Goal: Communication & Community: Ask a question

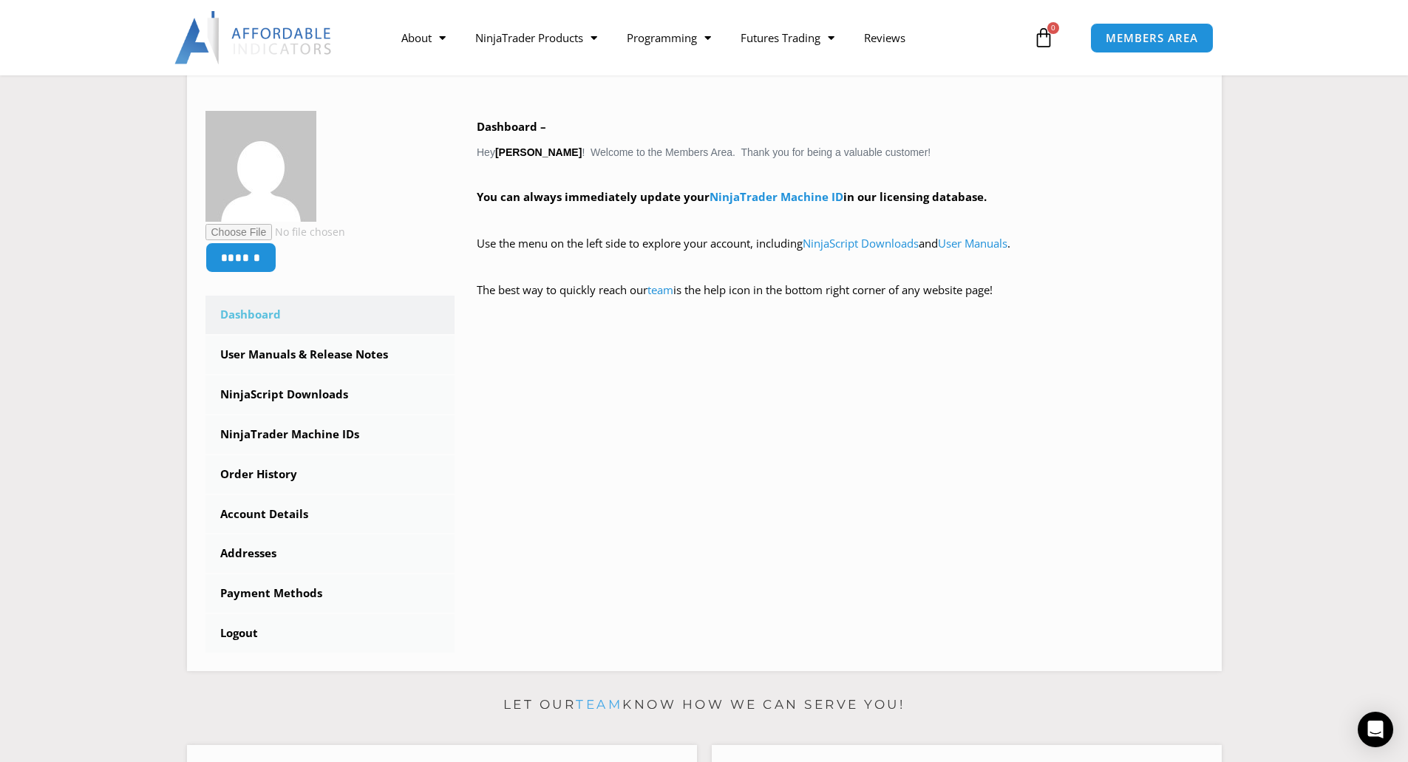
click at [280, 35] on img at bounding box center [253, 37] width 159 height 53
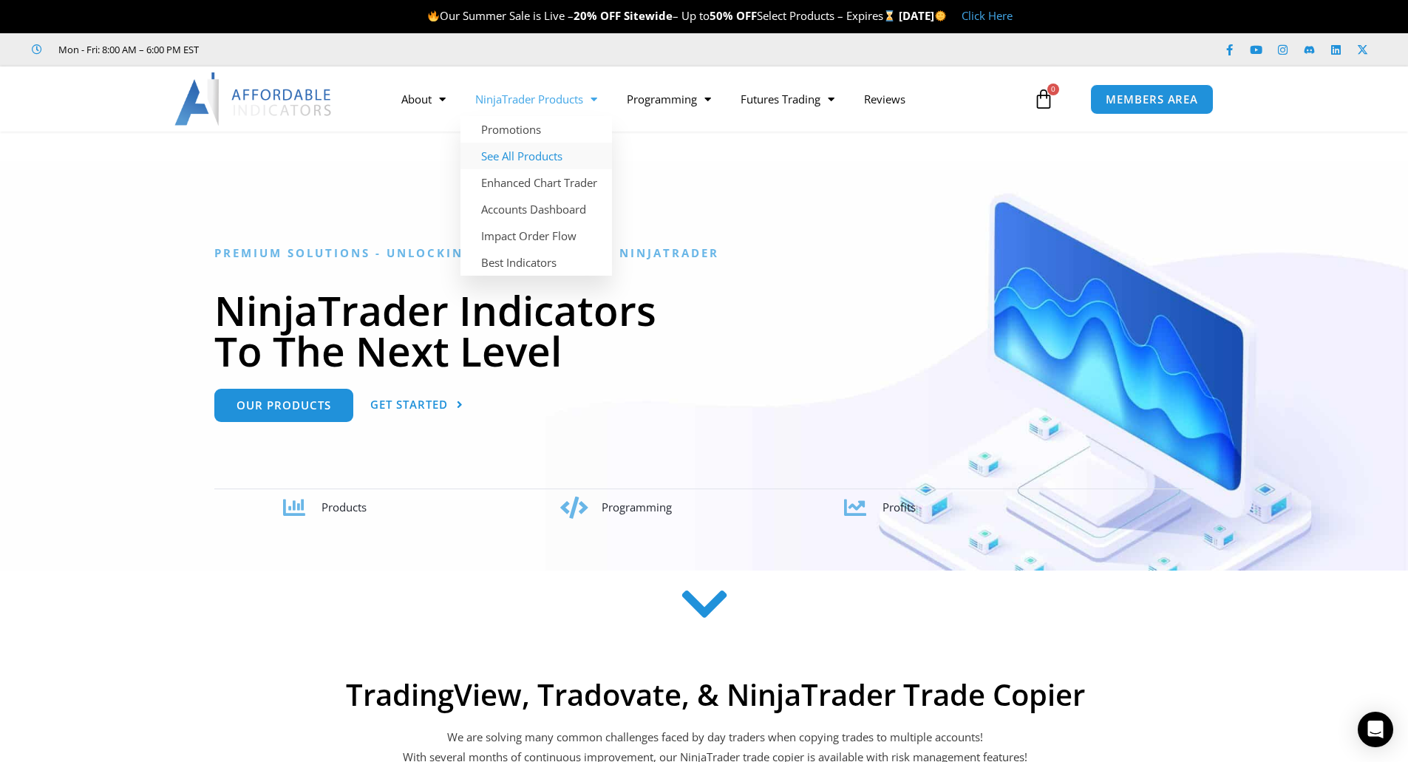
click at [520, 154] on link "See All Products" at bounding box center [537, 156] width 152 height 27
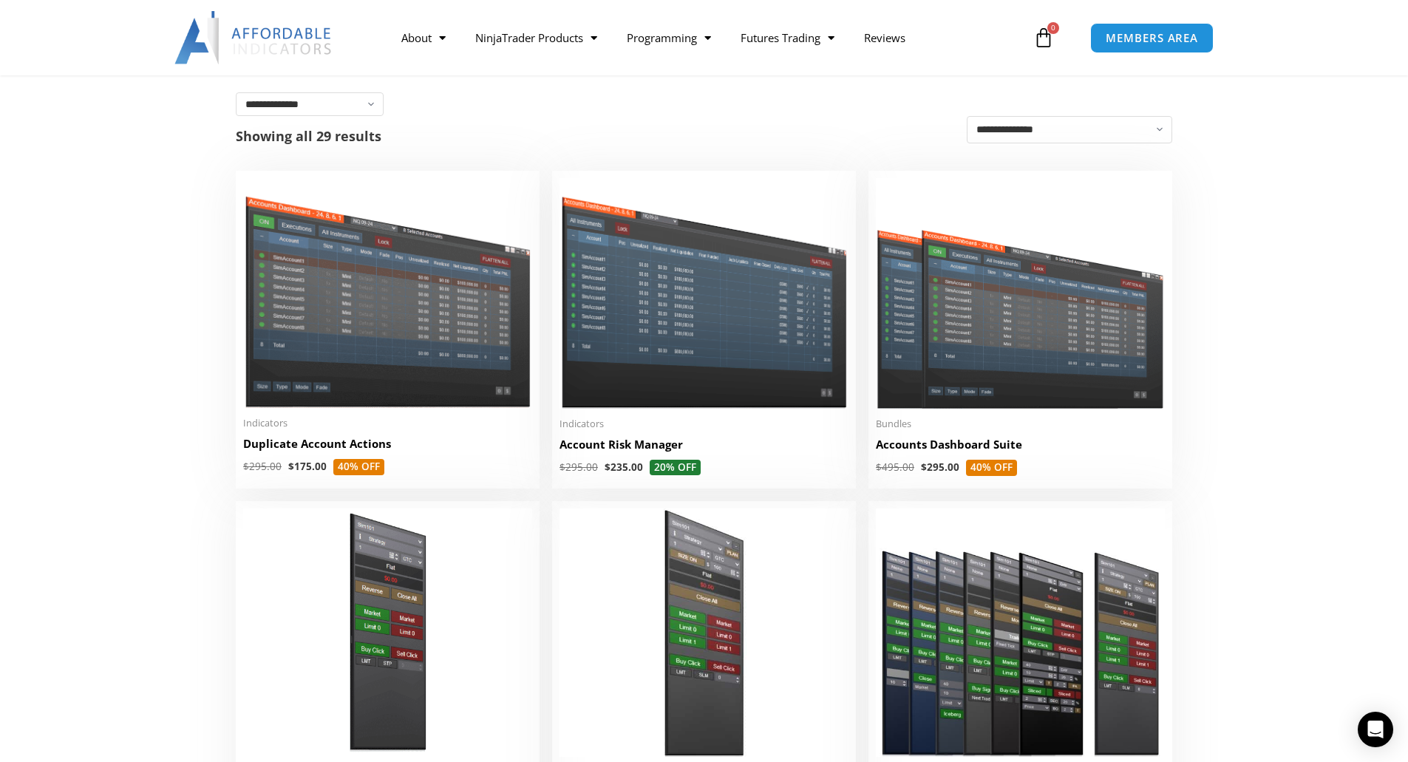
scroll to position [222, 0]
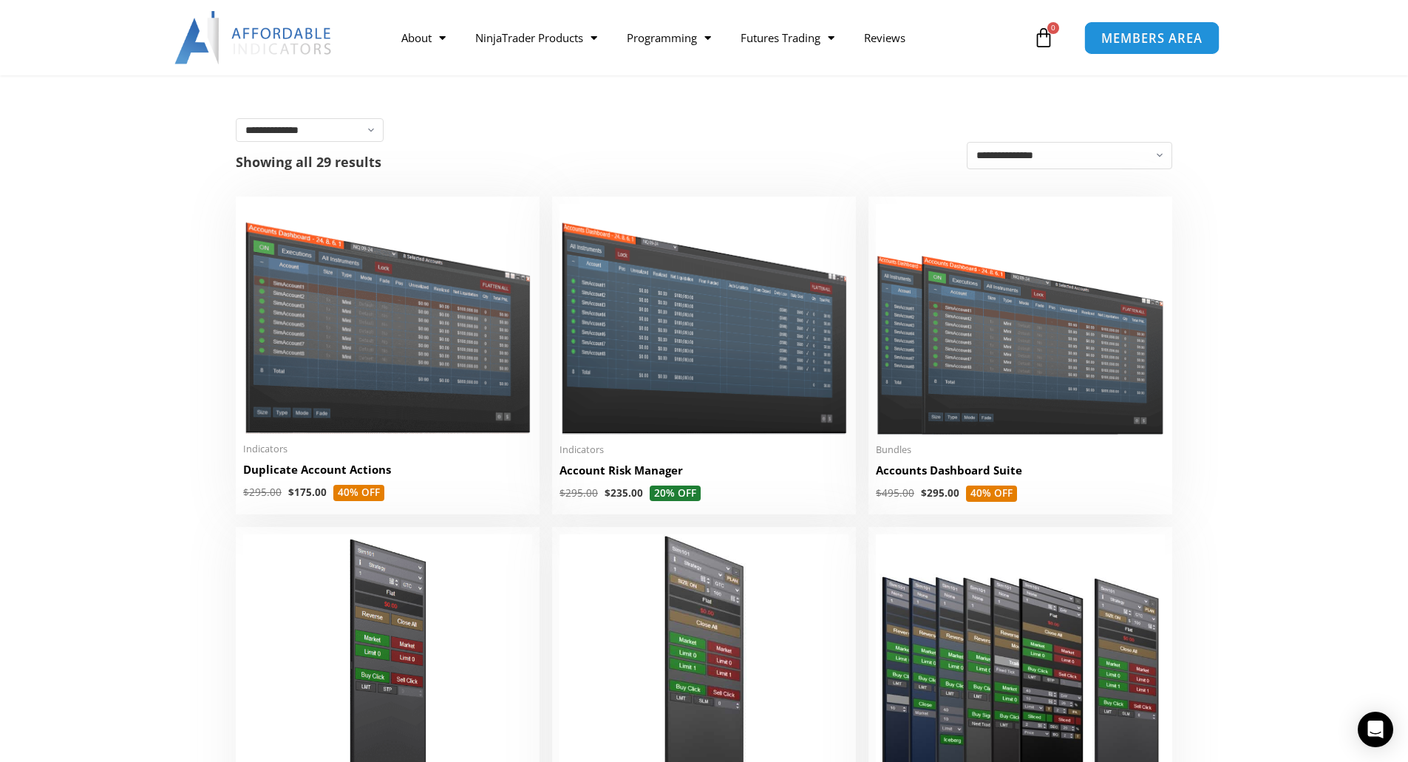
click at [1139, 33] on span "MEMBERS AREA" at bounding box center [1152, 38] width 101 height 13
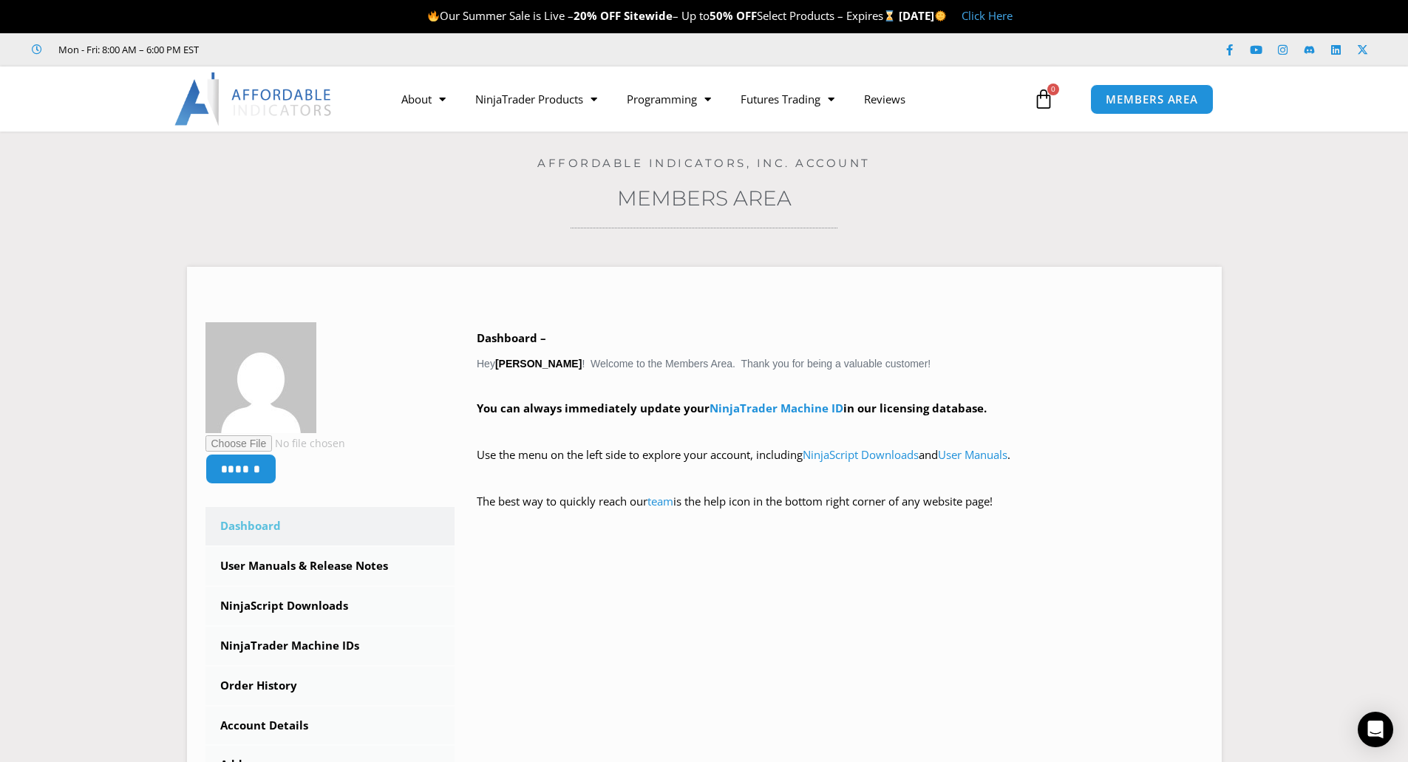
drag, startPoint x: 96, startPoint y: 367, endPoint x: 116, endPoint y: 330, distance: 42.0
click at [116, 330] on section "****** Dashboard Subscriptions User Manuals & Release Notes NinjaScript Downloa…" at bounding box center [704, 569] width 1334 height 649
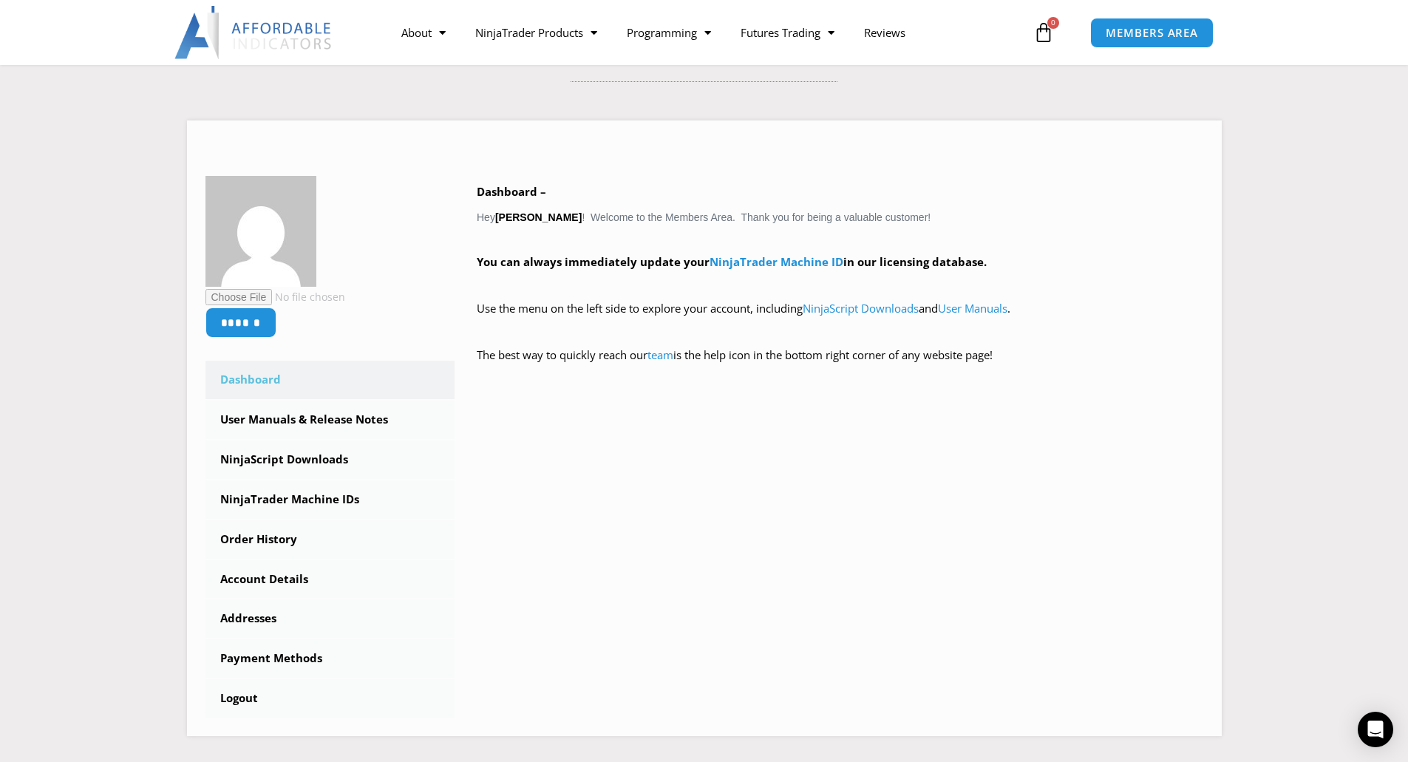
scroll to position [148, 0]
click at [282, 455] on link "NinjaScript Downloads" at bounding box center [331, 458] width 250 height 38
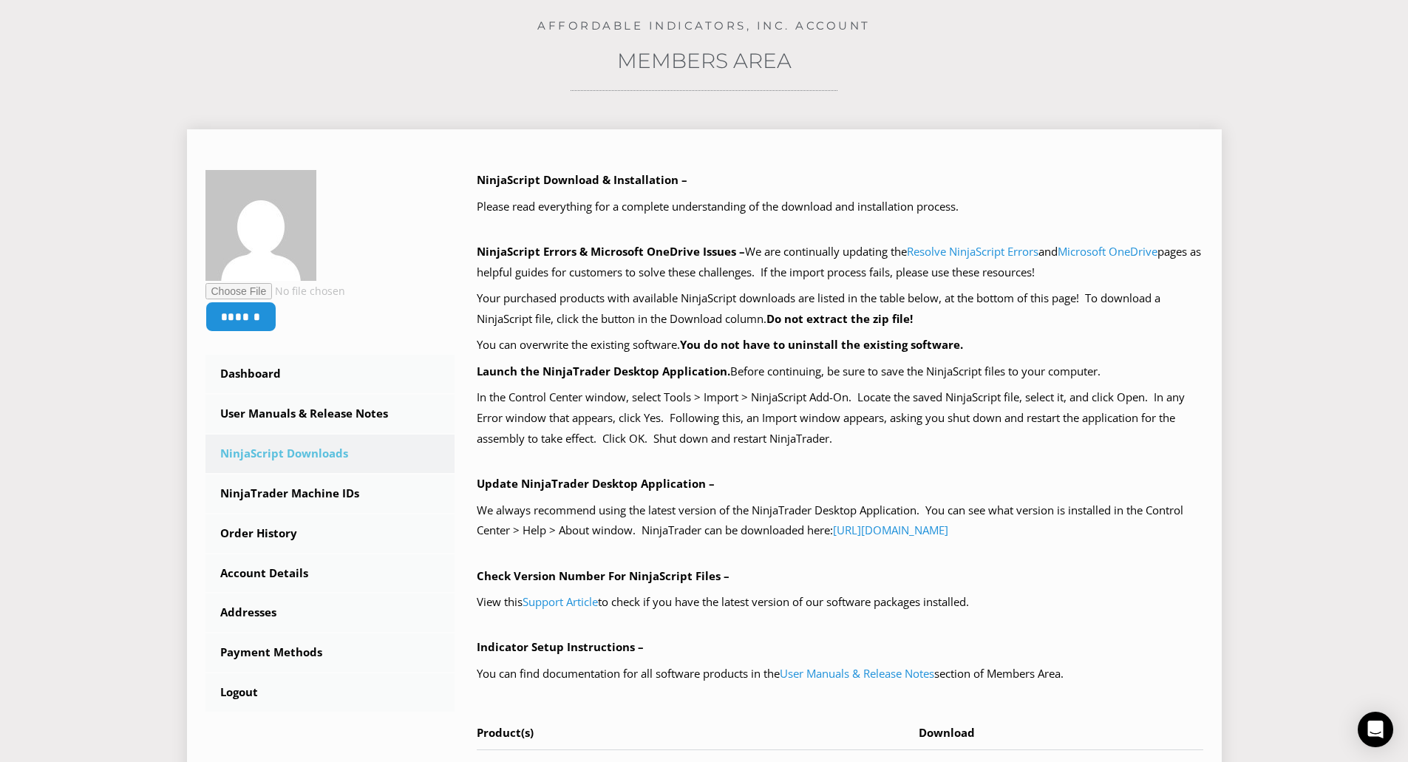
scroll to position [444, 0]
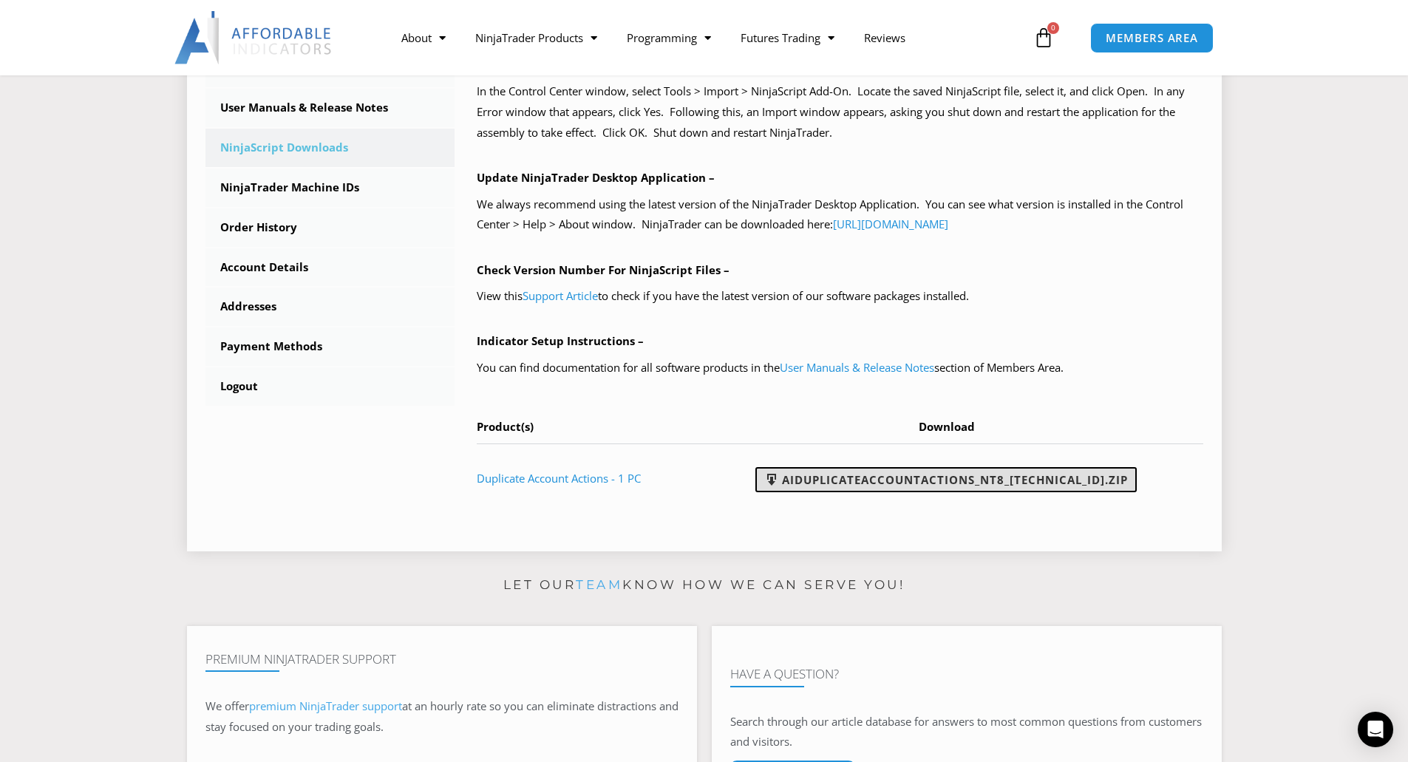
click at [863, 480] on link "AIDuplicateAccountActions_NT8_25.2.5.1.zip" at bounding box center [946, 479] width 381 height 25
click at [327, 183] on link "NinjaTrader Machine IDs" at bounding box center [331, 188] width 250 height 38
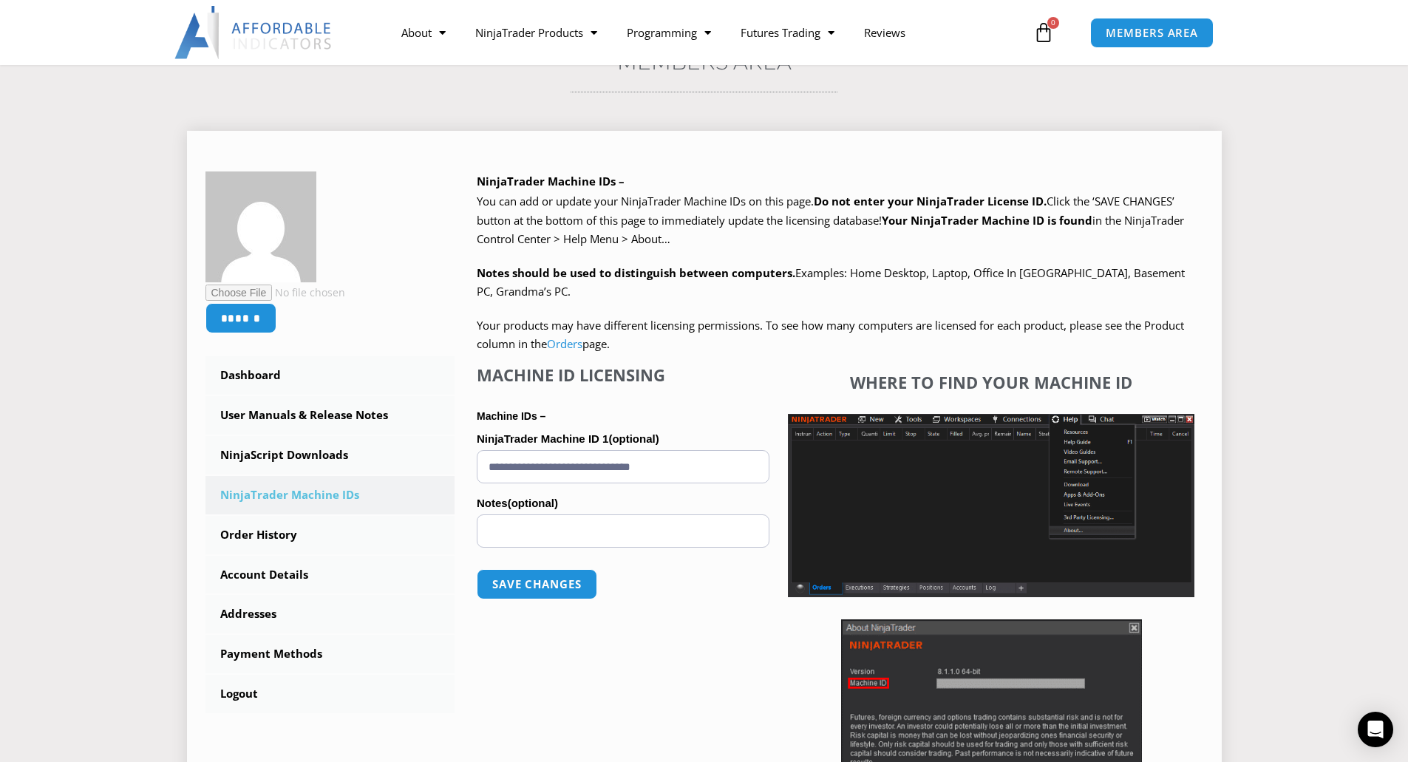
scroll to position [148, 0]
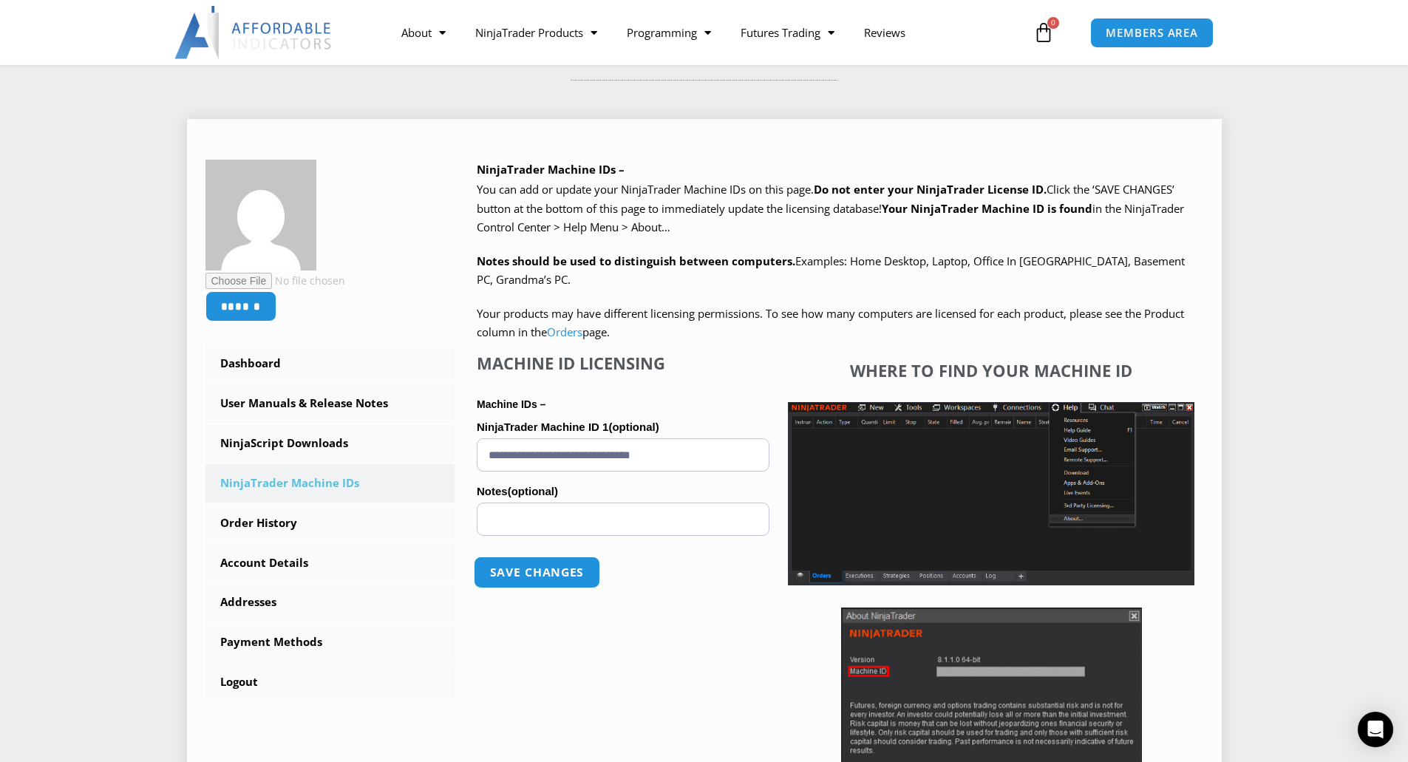
click at [529, 573] on button "Save changes" at bounding box center [537, 573] width 126 height 32
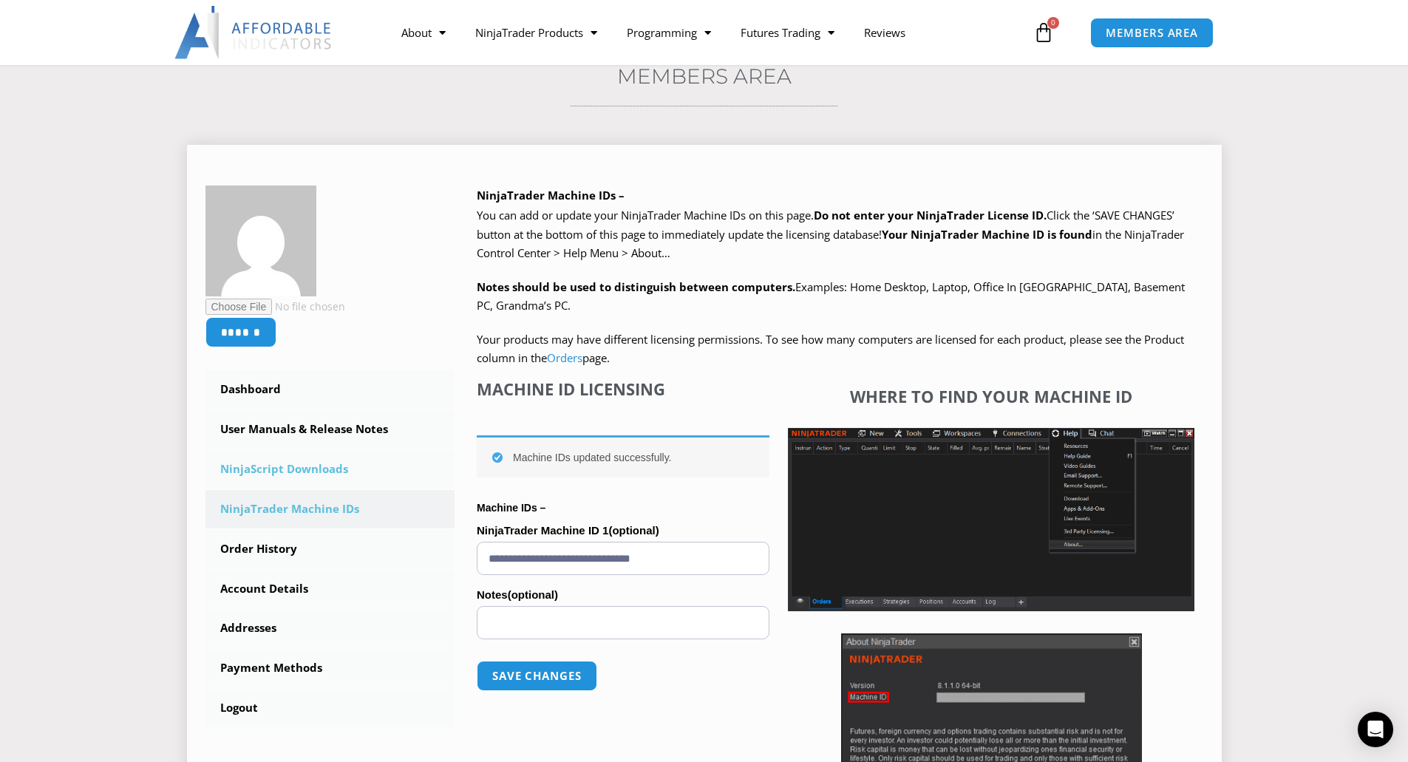
scroll to position [148, 0]
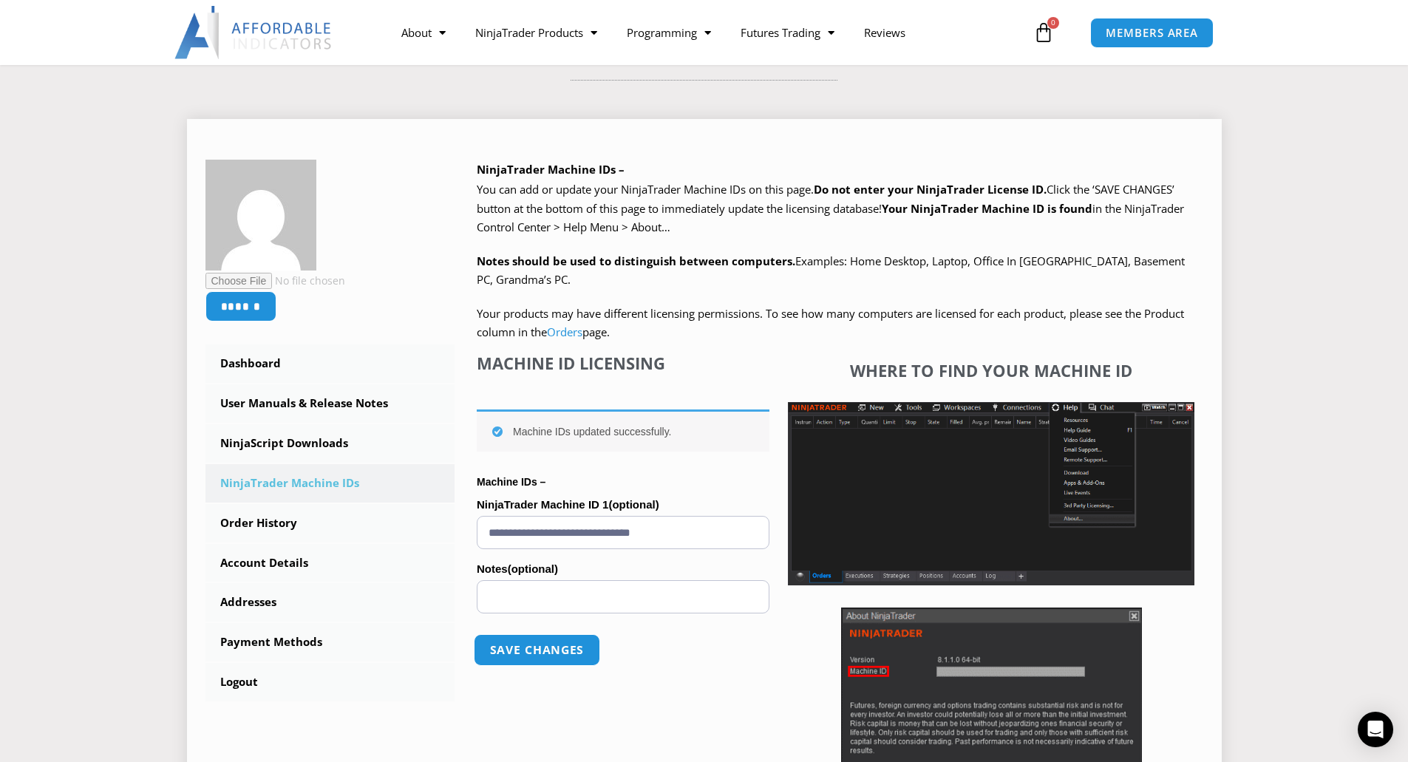
click at [538, 651] on button "Save changes" at bounding box center [537, 650] width 126 height 32
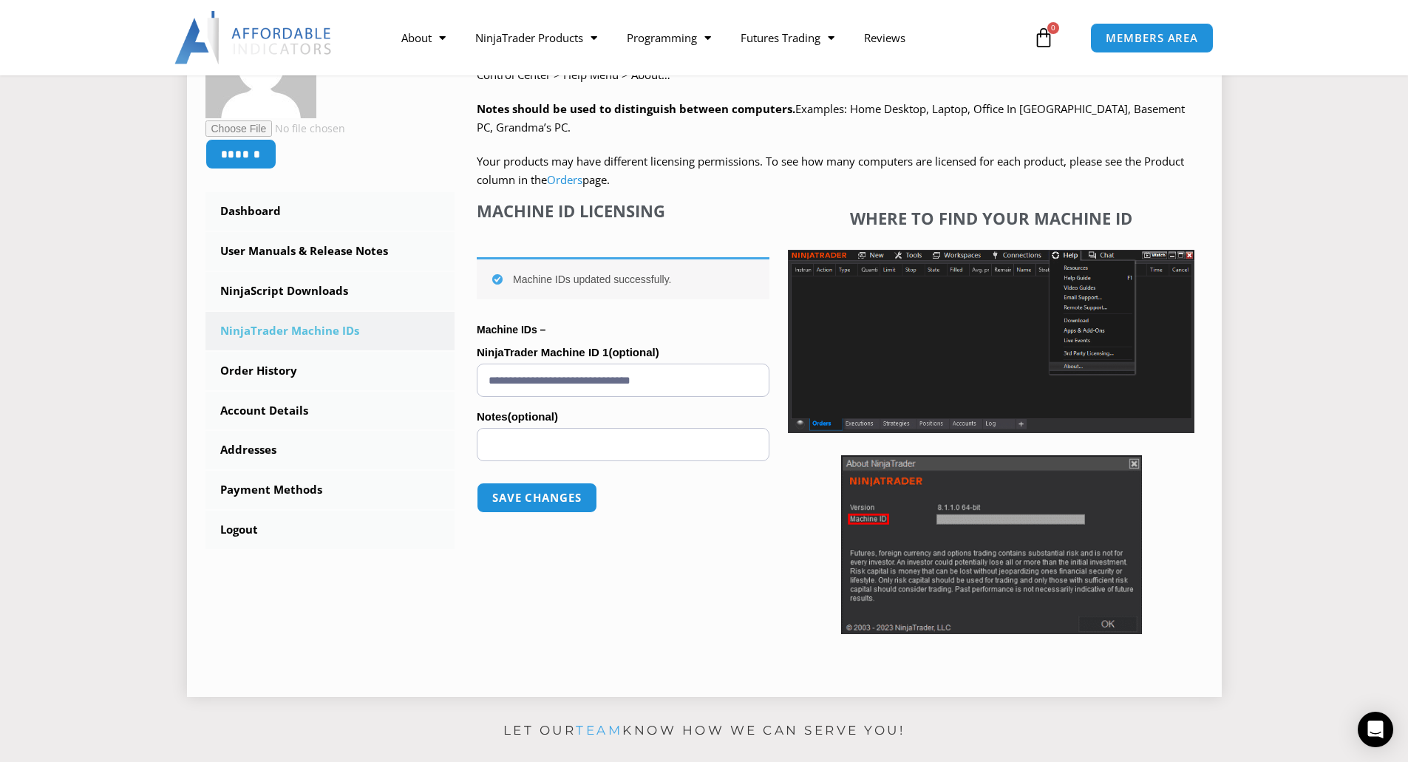
scroll to position [370, 0]
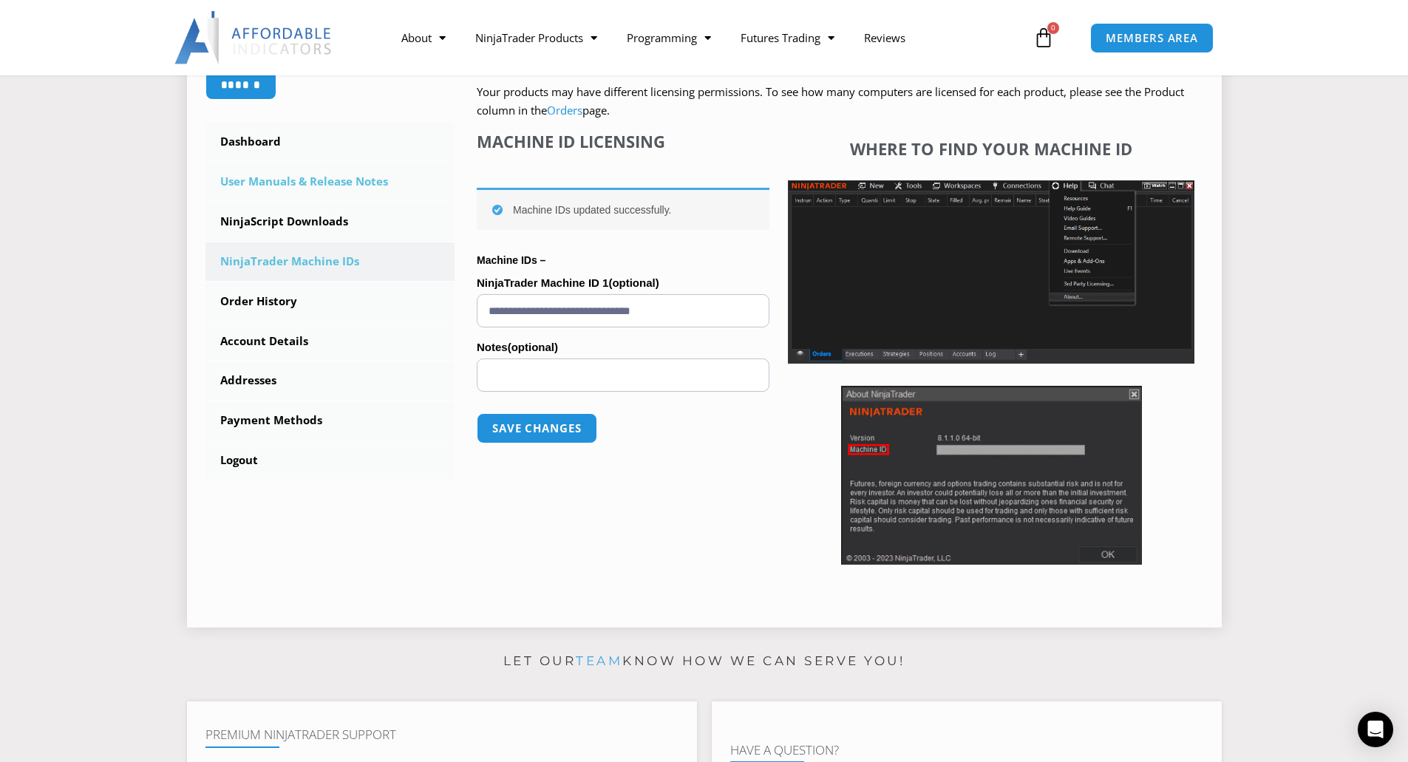
click at [299, 183] on link "User Manuals & Release Notes" at bounding box center [331, 182] width 250 height 38
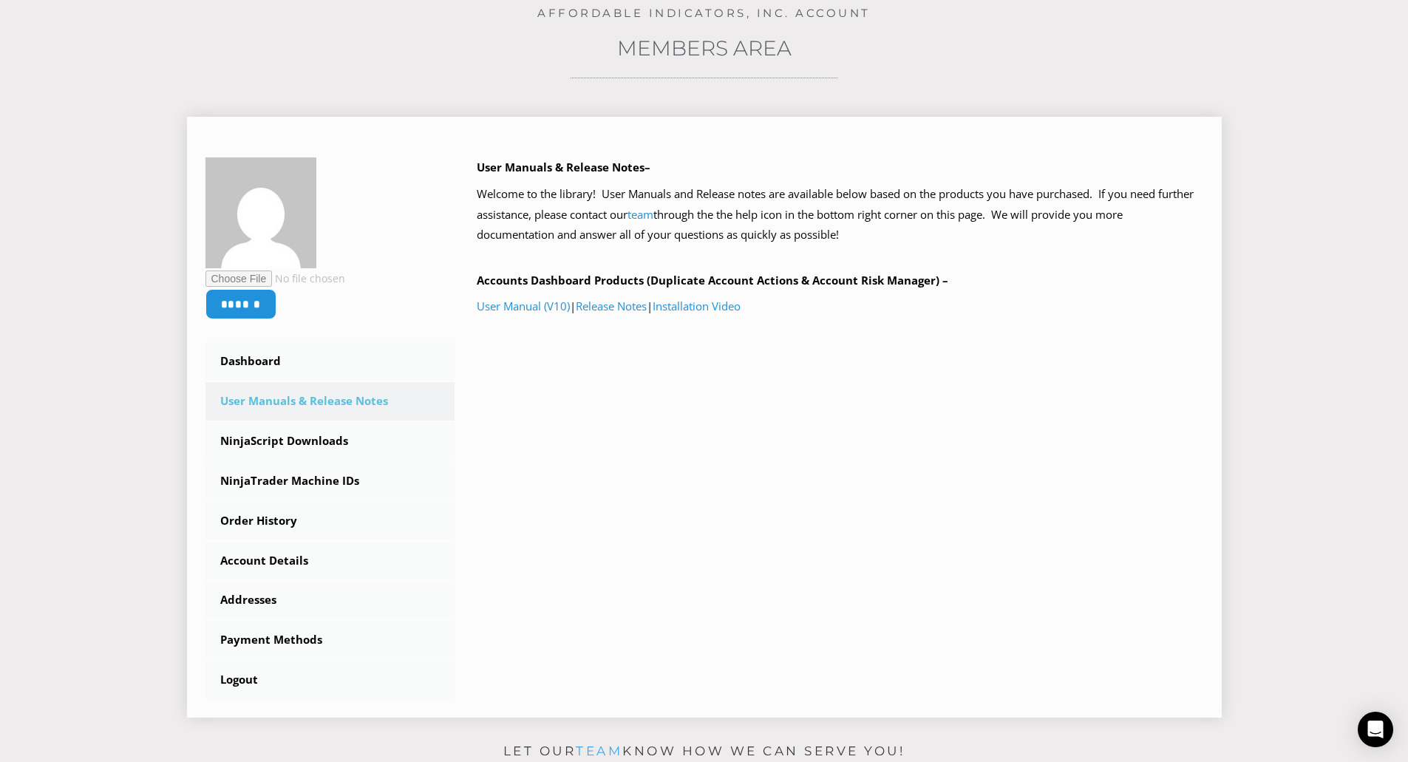
scroll to position [222, 0]
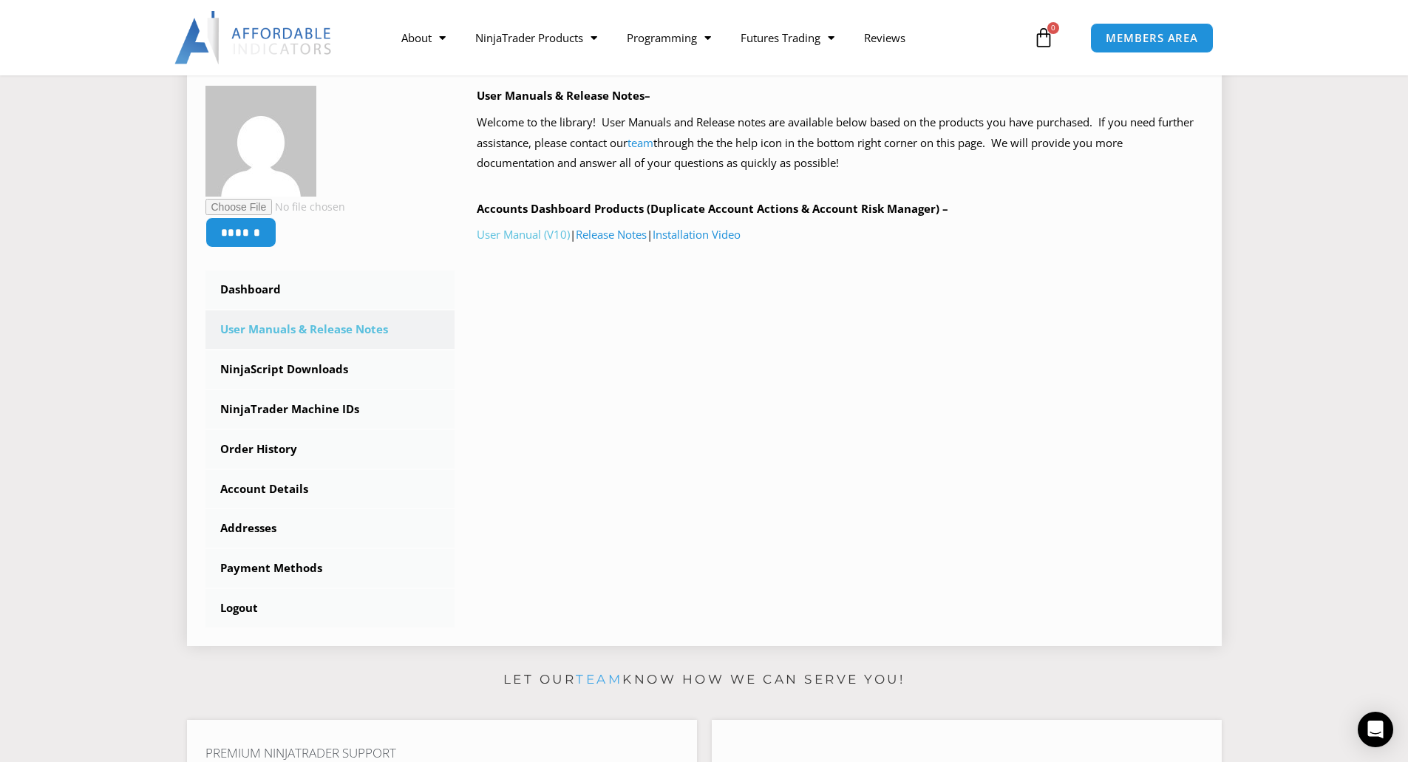
click at [532, 232] on link "User Manual (V10)" at bounding box center [523, 234] width 93 height 15
click at [300, 322] on link "User Manuals & Release Notes" at bounding box center [331, 330] width 250 height 38
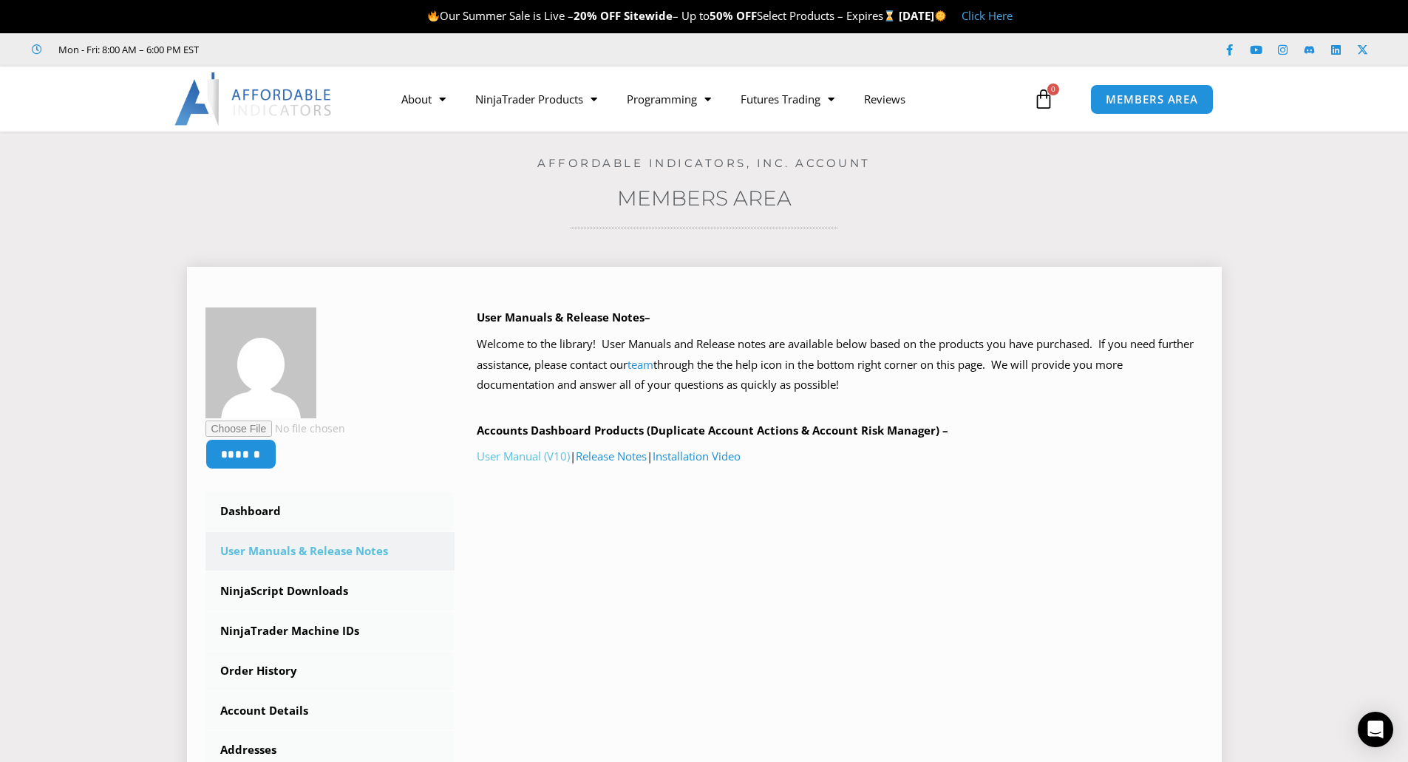
click at [526, 460] on link "User Manual (V10)" at bounding box center [523, 456] width 93 height 15
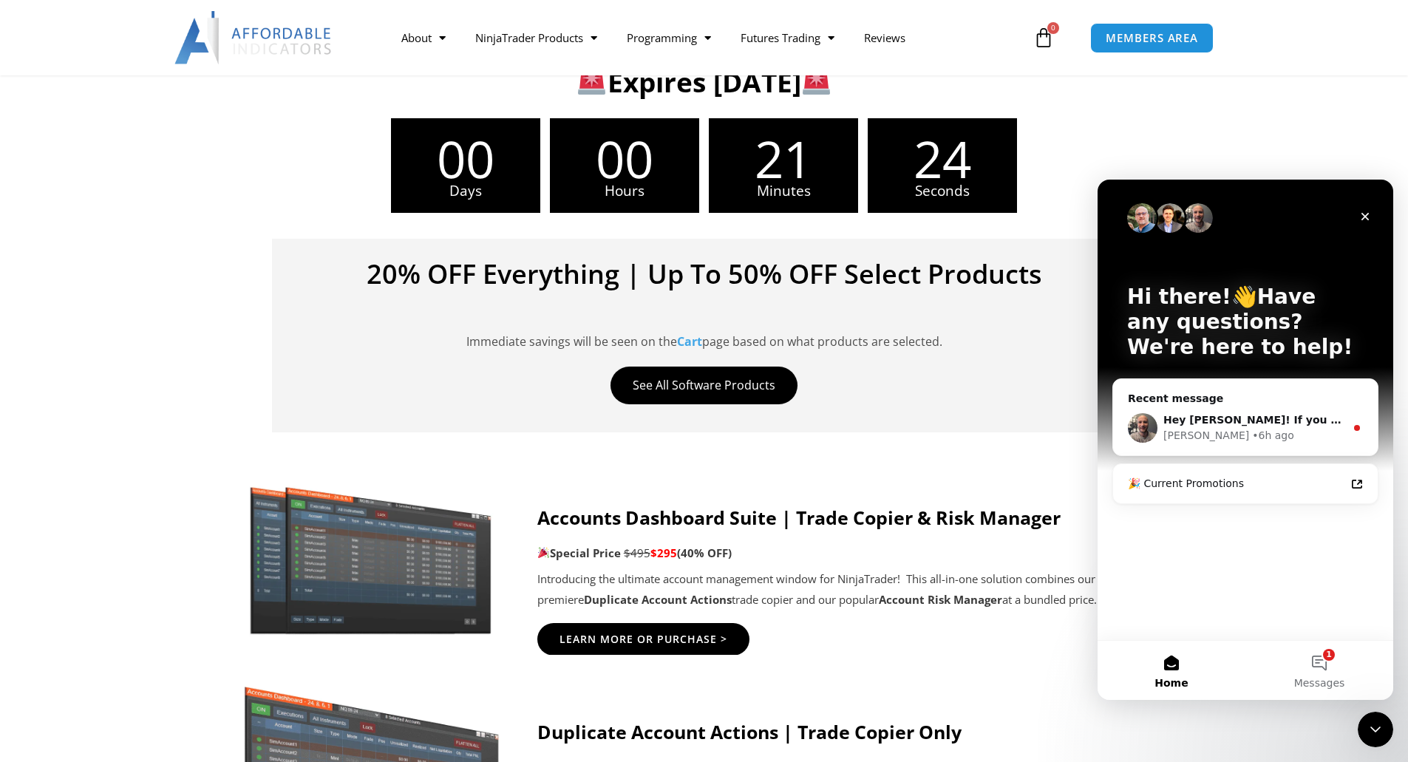
click at [273, 40] on img at bounding box center [253, 37] width 159 height 53
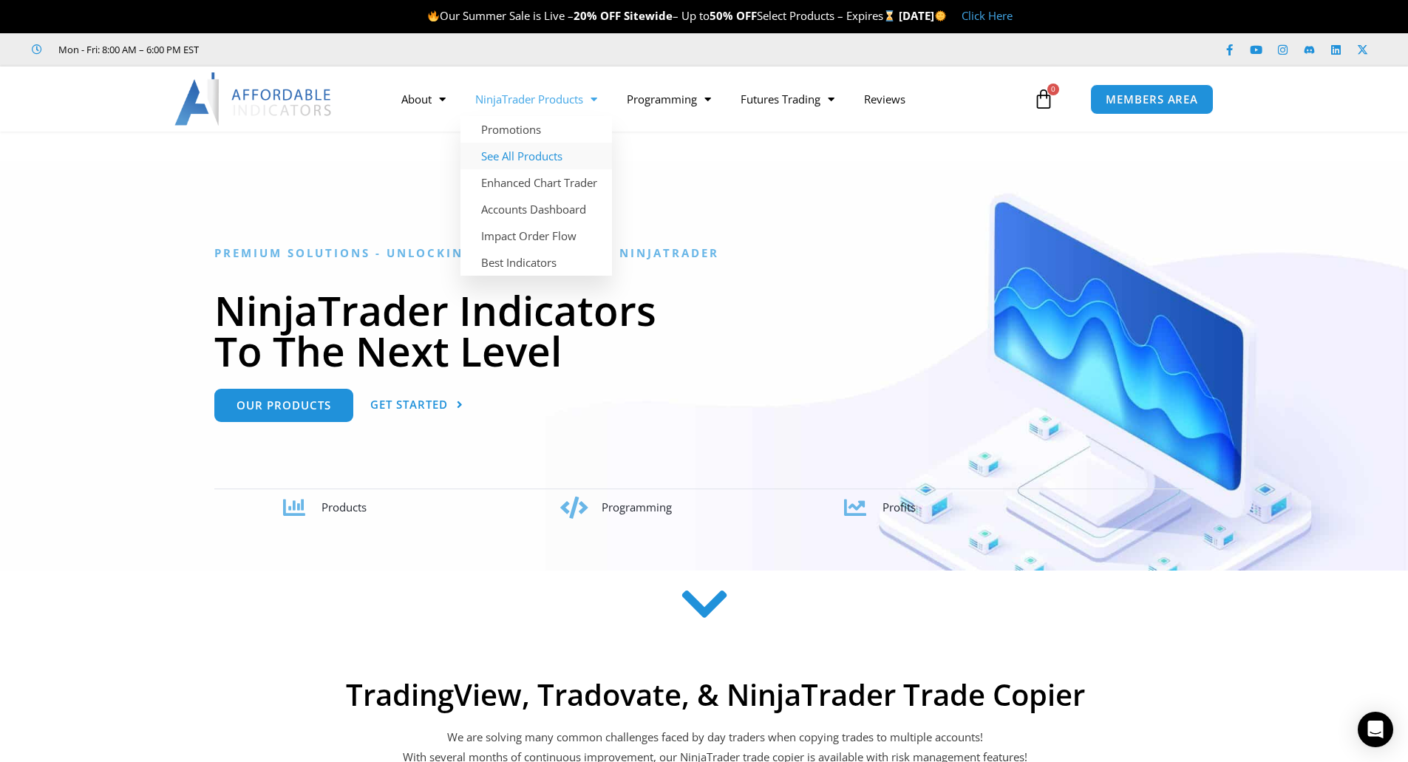
click at [525, 154] on link "See All Products" at bounding box center [537, 156] width 152 height 27
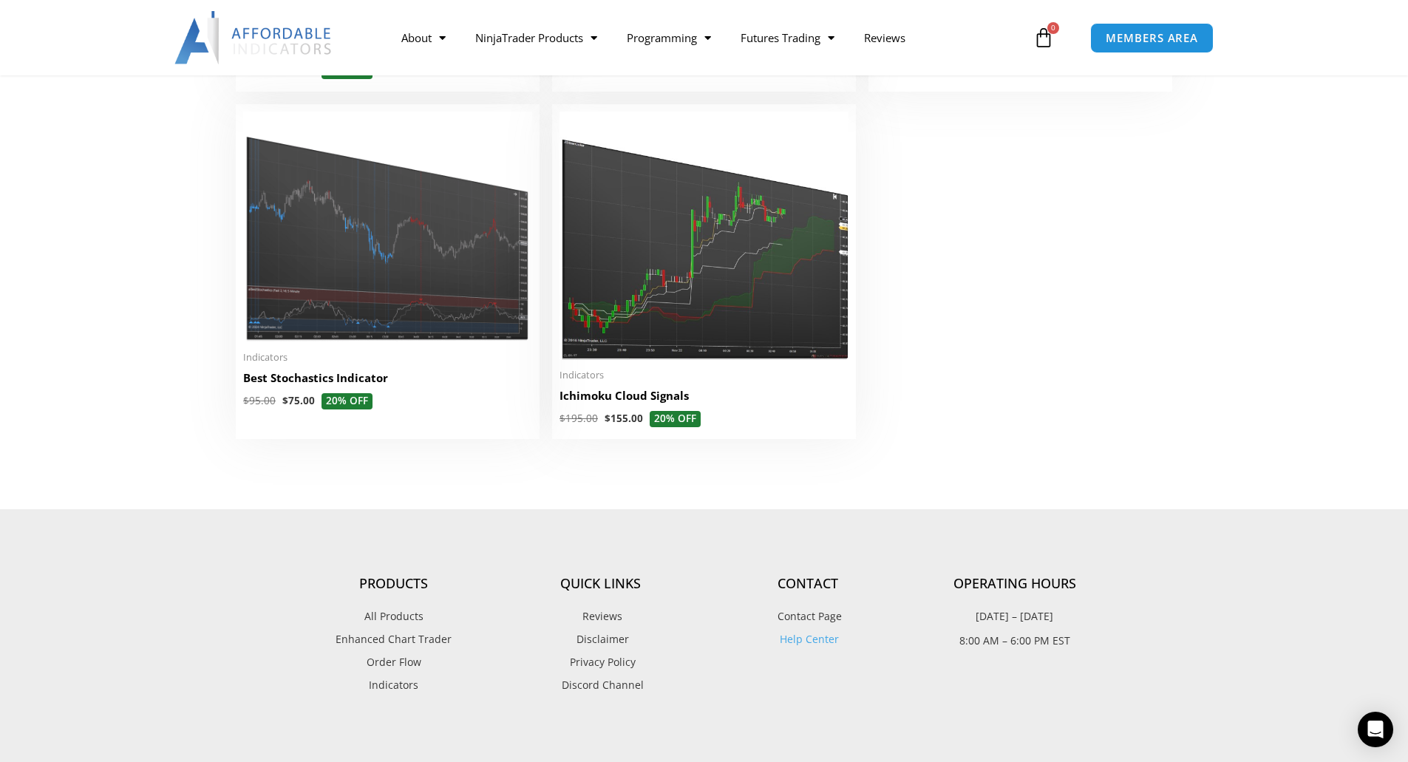
scroll to position [3696, 0]
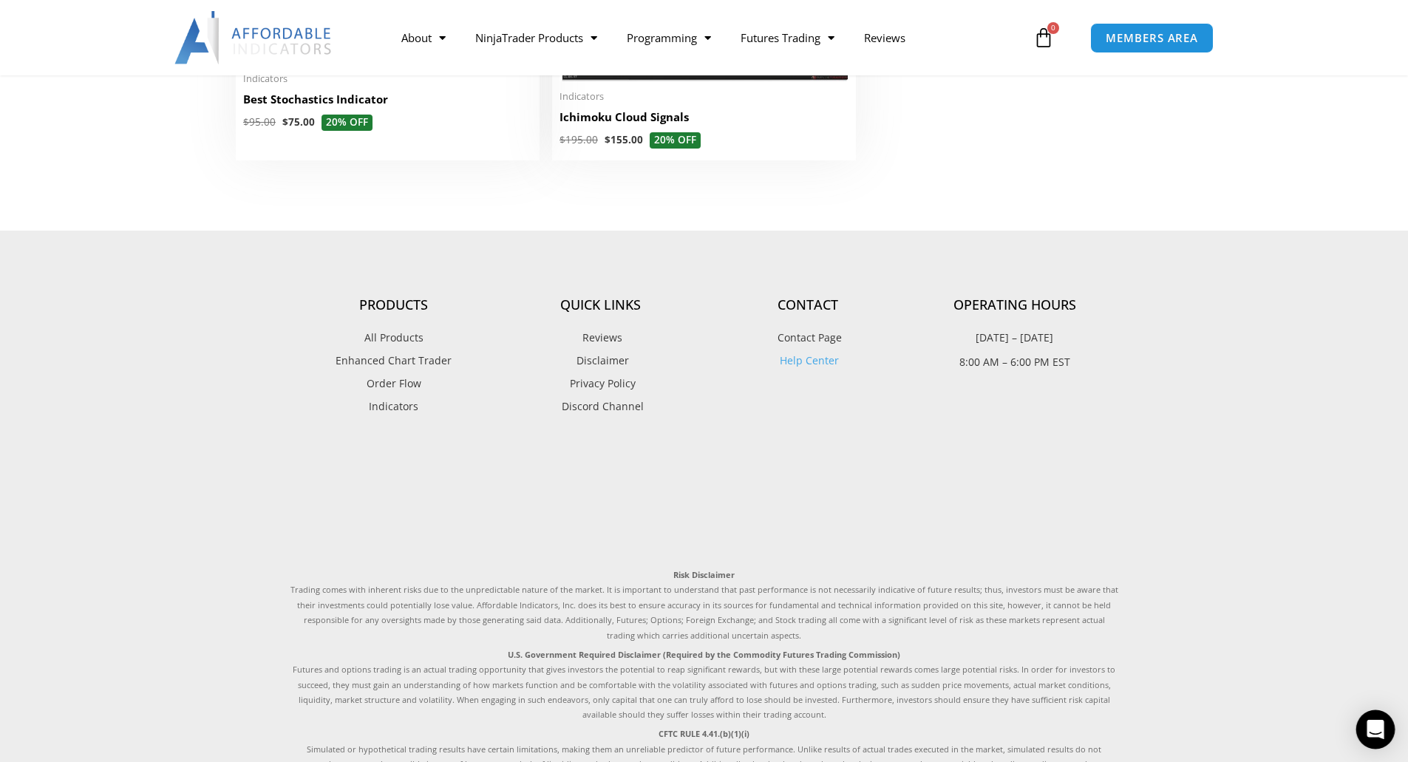
click at [1371, 732] on icon "Open Intercom Messenger" at bounding box center [1375, 729] width 19 height 19
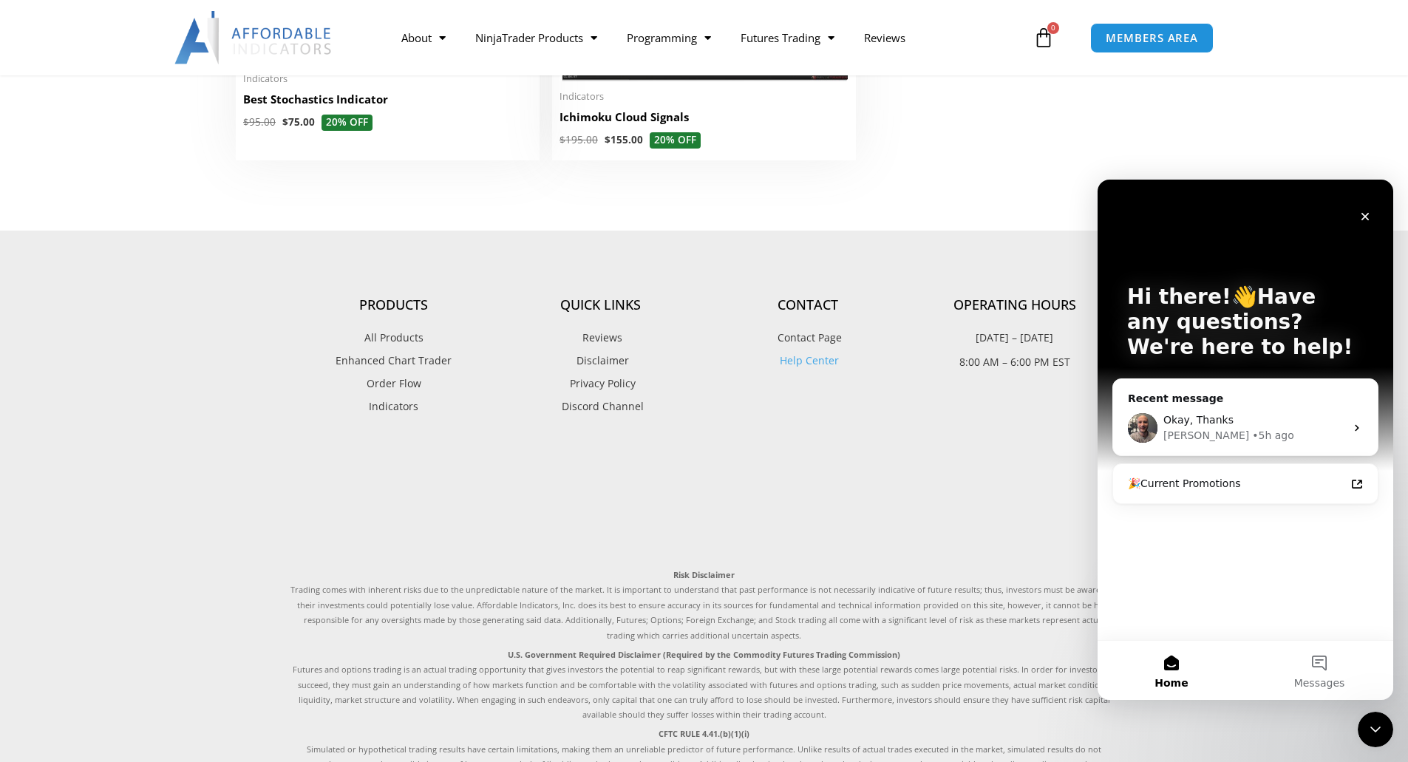
scroll to position [0, 0]
click at [1320, 668] on button "Messages" at bounding box center [1320, 670] width 148 height 59
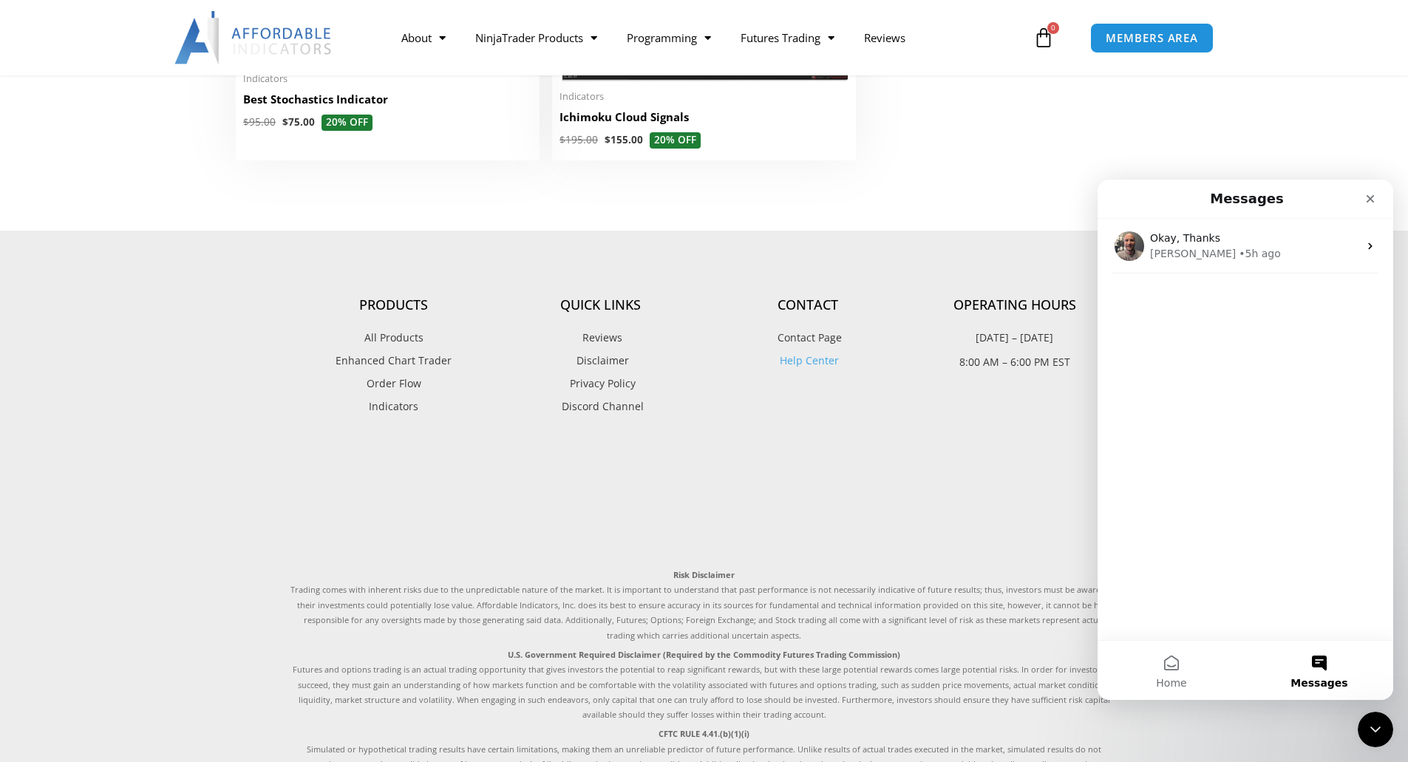
click at [1314, 661] on button "Messages" at bounding box center [1320, 670] width 148 height 59
click at [1319, 663] on button "Messages" at bounding box center [1320, 670] width 148 height 59
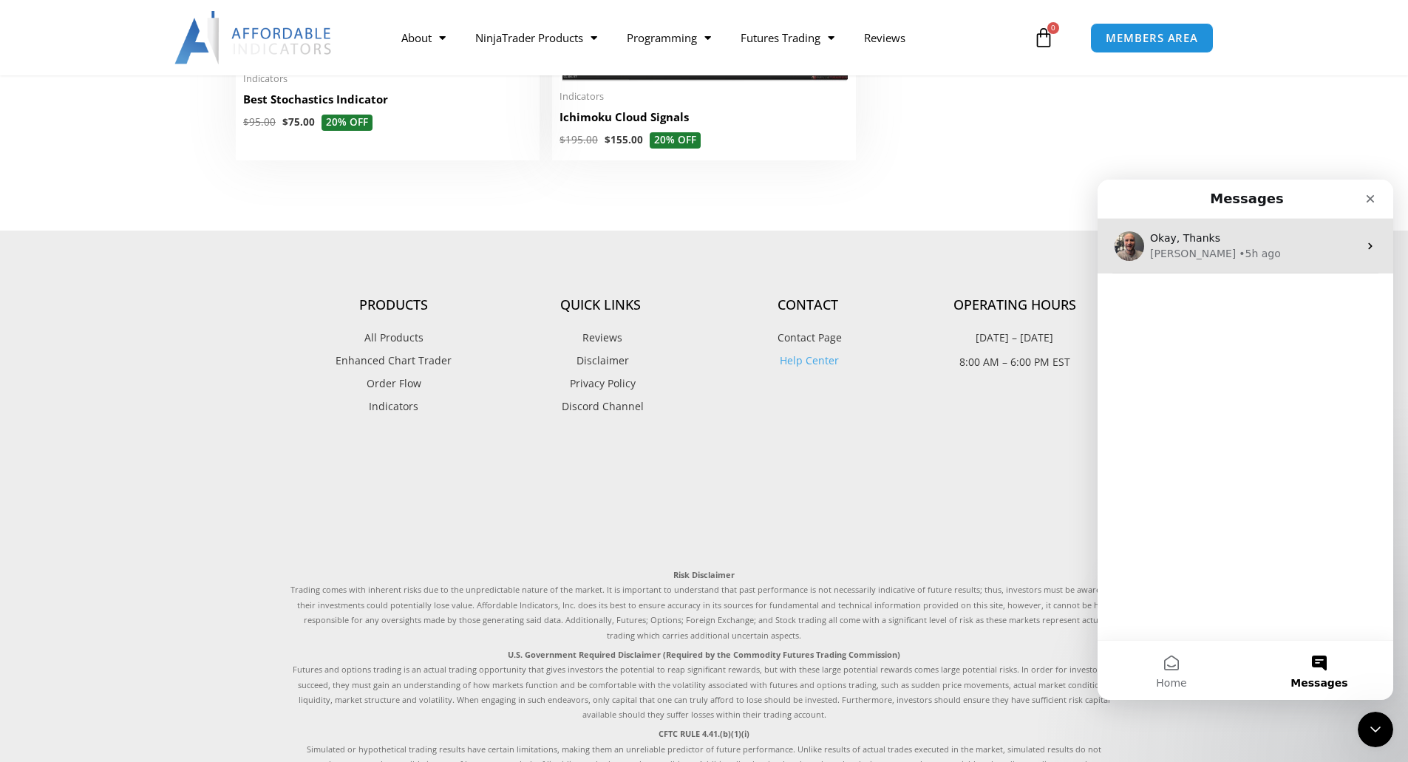
click at [1230, 254] on div "Joel • 5h ago" at bounding box center [1254, 254] width 208 height 16
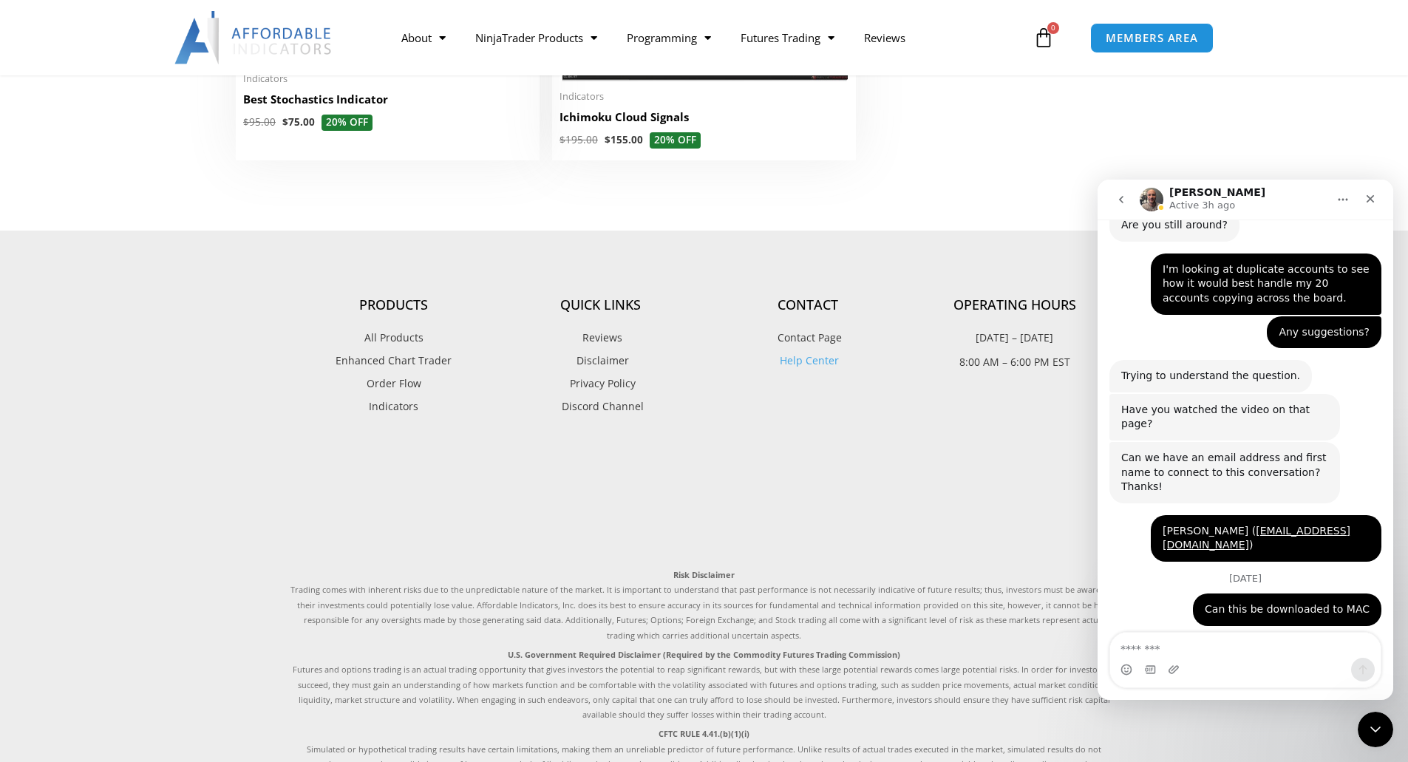
scroll to position [1054, 0]
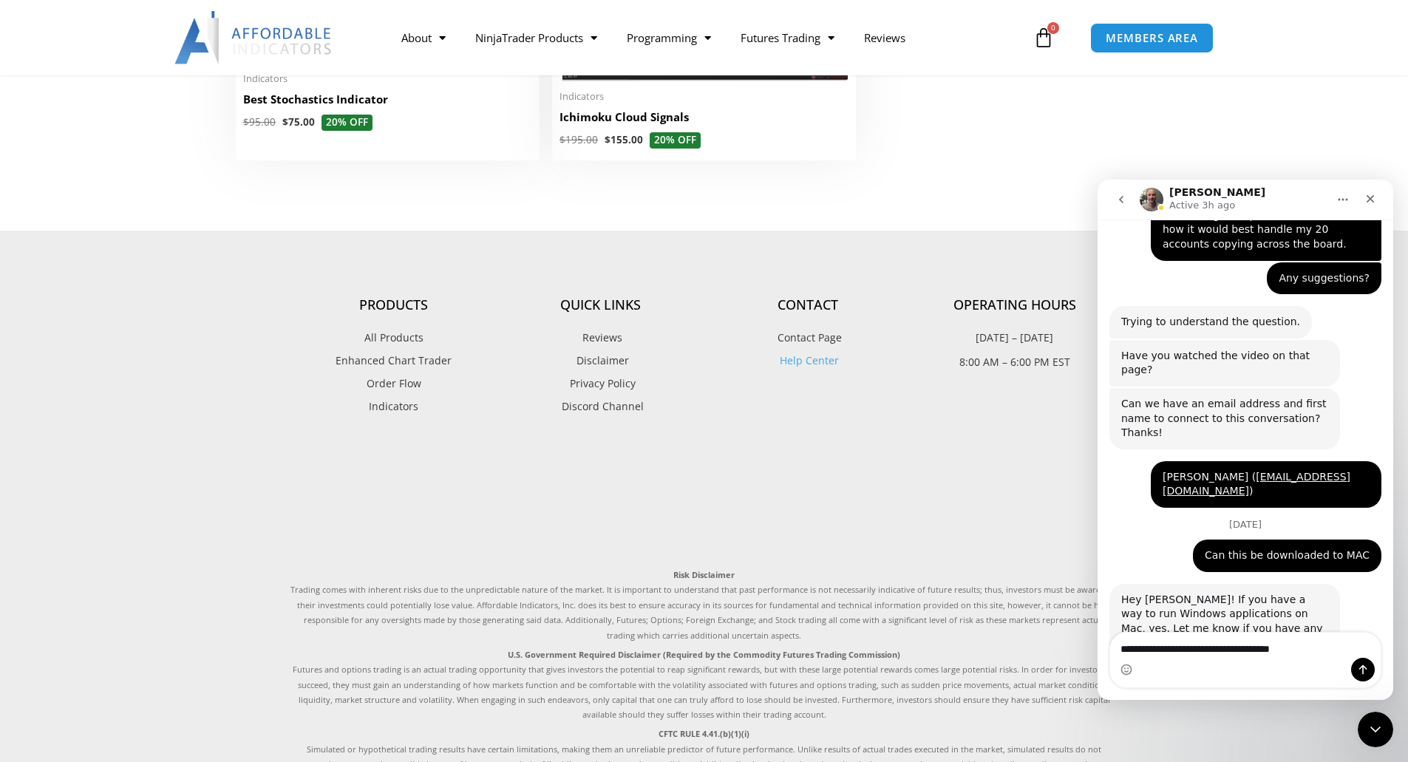
click at [1321, 646] on textarea "**********" at bounding box center [1245, 645] width 271 height 25
type textarea "**********"
